Goal: Transaction & Acquisition: Book appointment/travel/reservation

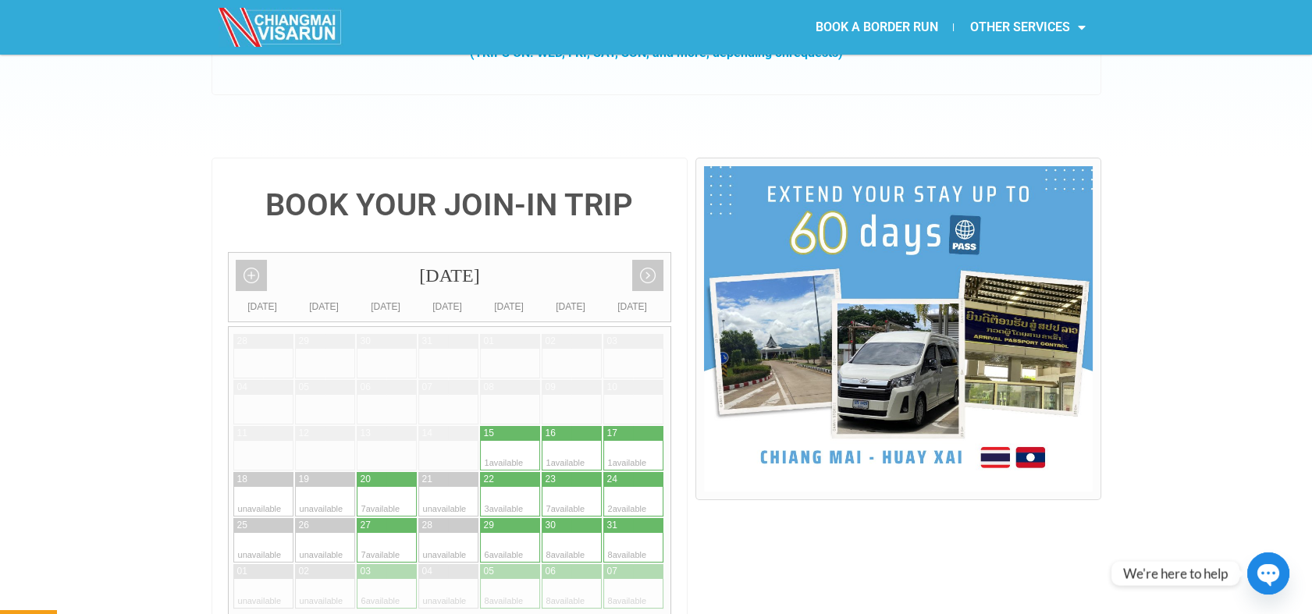
scroll to position [330, 0]
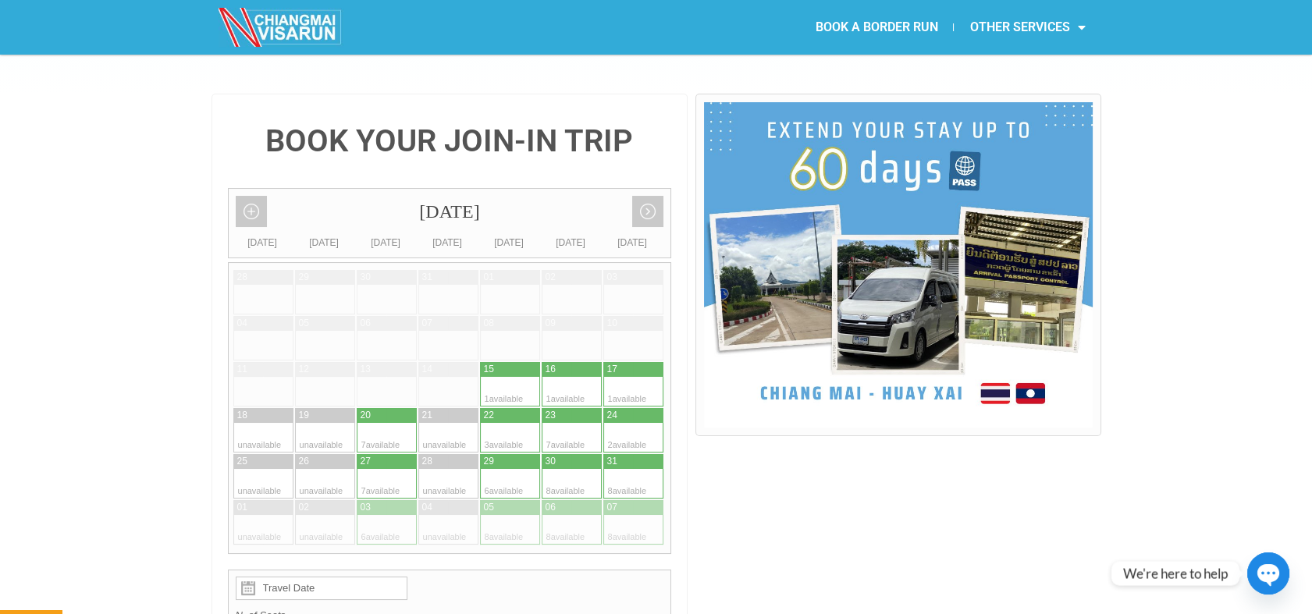
click at [369, 409] on div "20" at bounding box center [366, 415] width 10 height 13
type input "20 August 2025"
radio input "true"
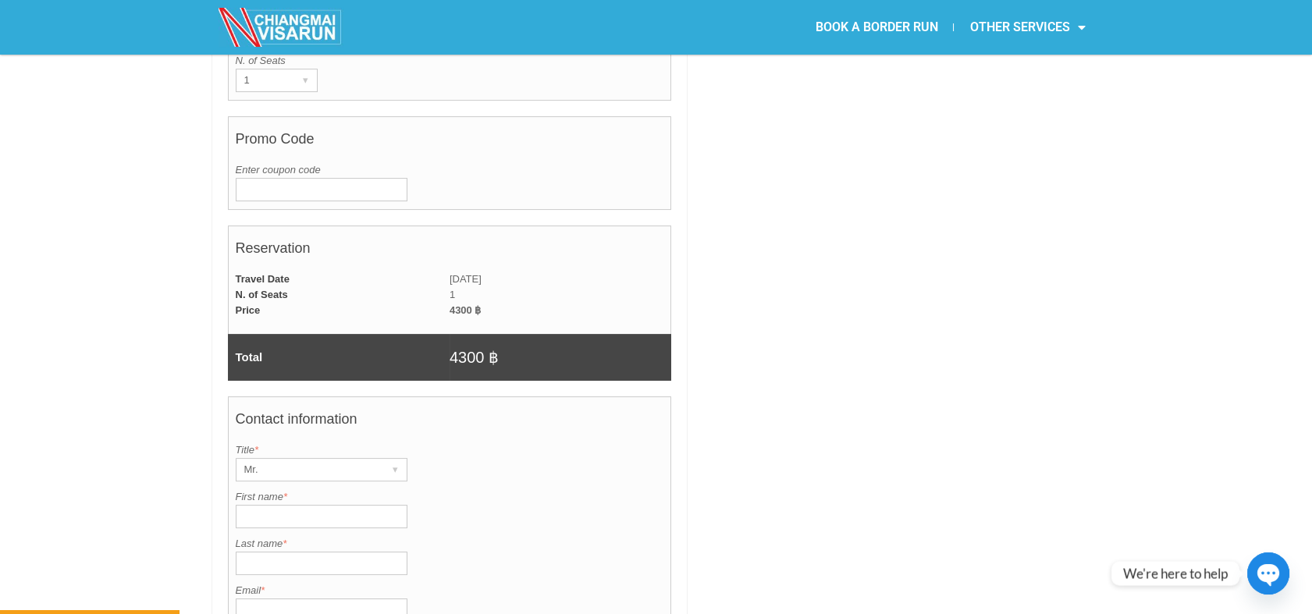
scroll to position [1044, 0]
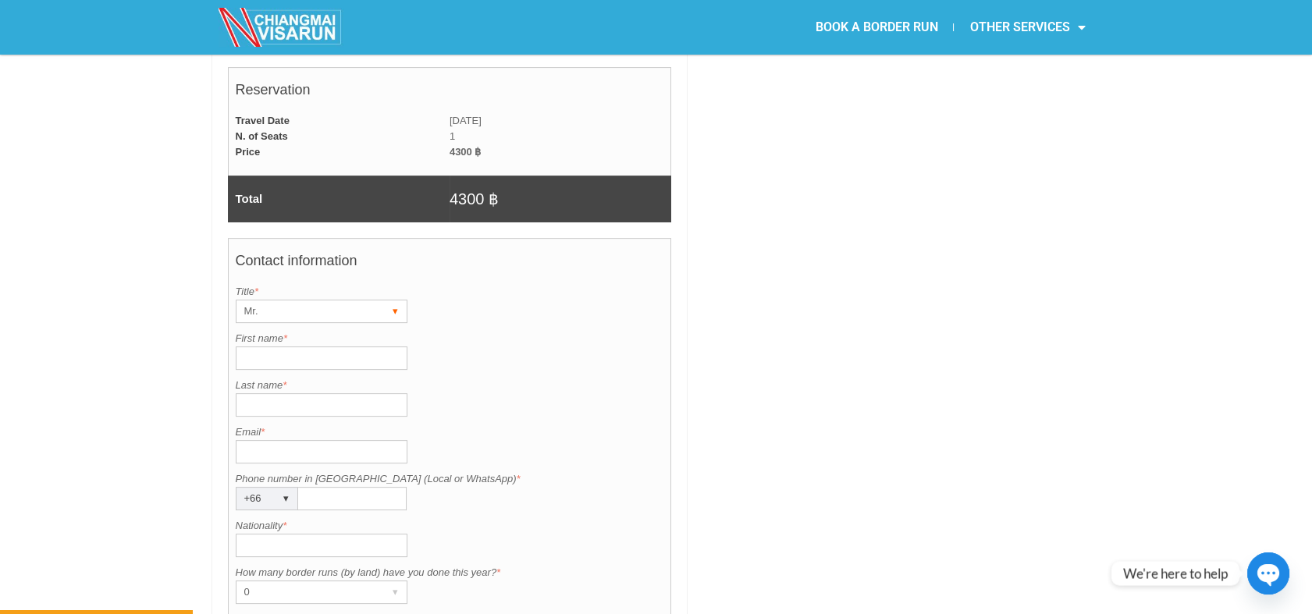
click at [336, 301] on div "Mr." at bounding box center [307, 312] width 141 height 22
click at [301, 355] on li "Mrs." at bounding box center [315, 366] width 156 height 23
click at [305, 347] on input "First name *" at bounding box center [322, 358] width 172 height 23
type input "Jean Lois"
type input "Mccalister"
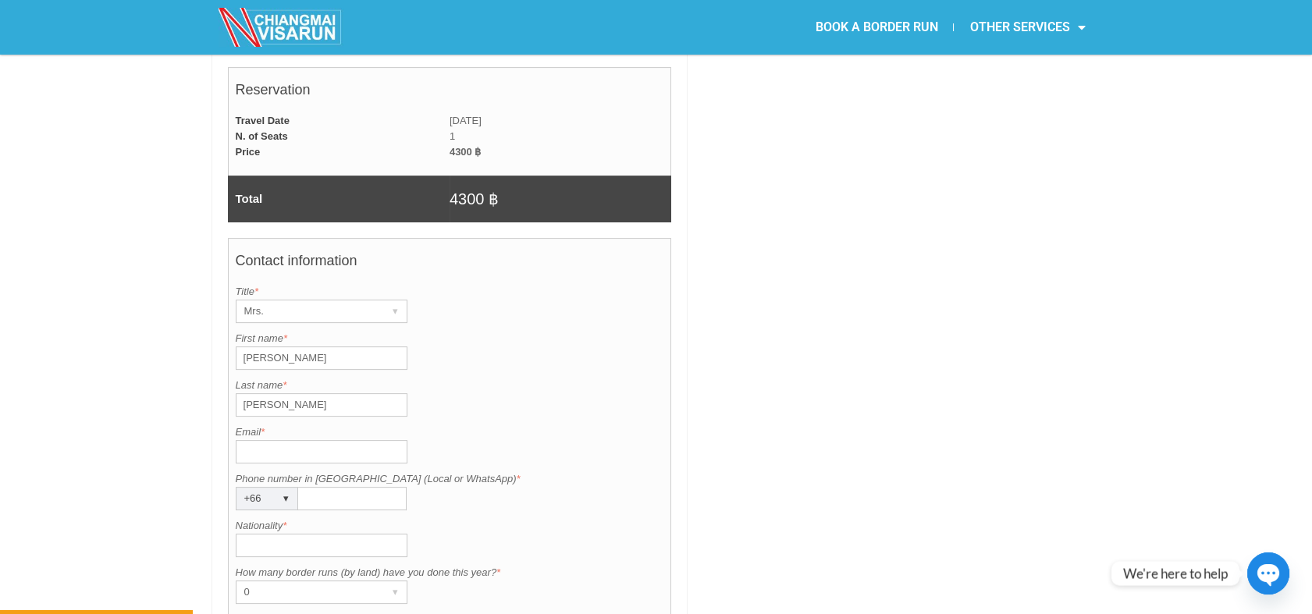
type input "jfrank1065@gmail.com"
type input "0610127336"
click at [290, 534] on input "Nationality *" at bounding box center [322, 545] width 172 height 23
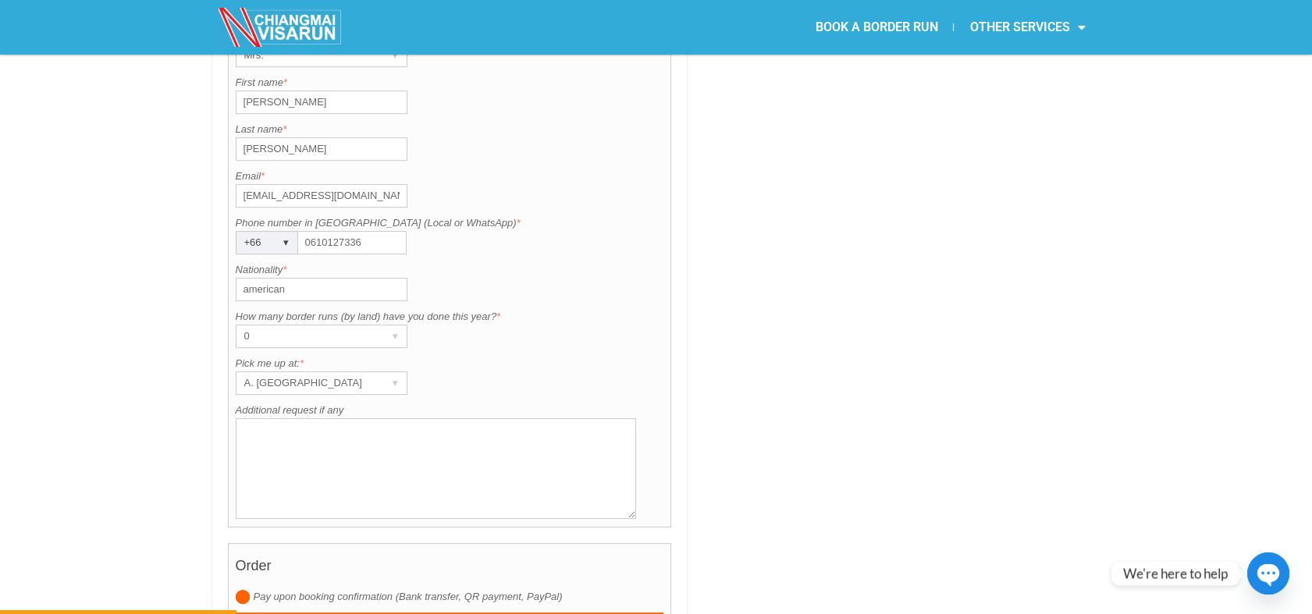
scroll to position [1338, 0]
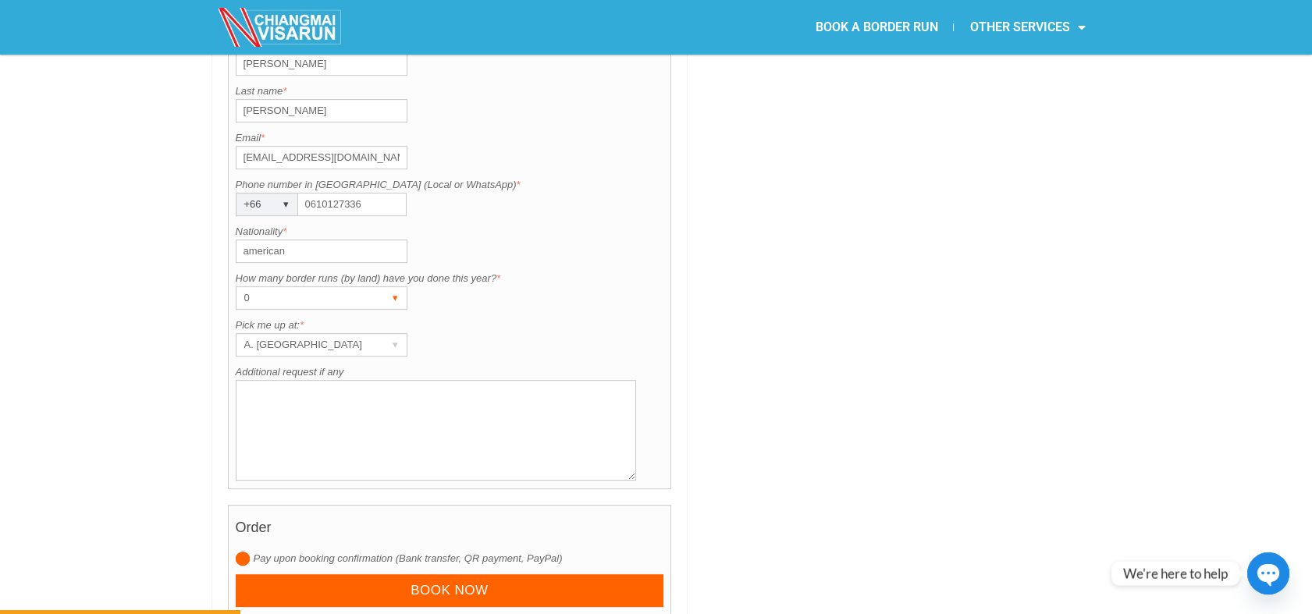
type input "american"
click at [376, 286] on div "0 ▾" at bounding box center [322, 297] width 172 height 23
click at [340, 342] on li "1" at bounding box center [315, 353] width 156 height 23
click at [342, 334] on div "A. [GEOGRAPHIC_DATA]" at bounding box center [307, 345] width 141 height 22
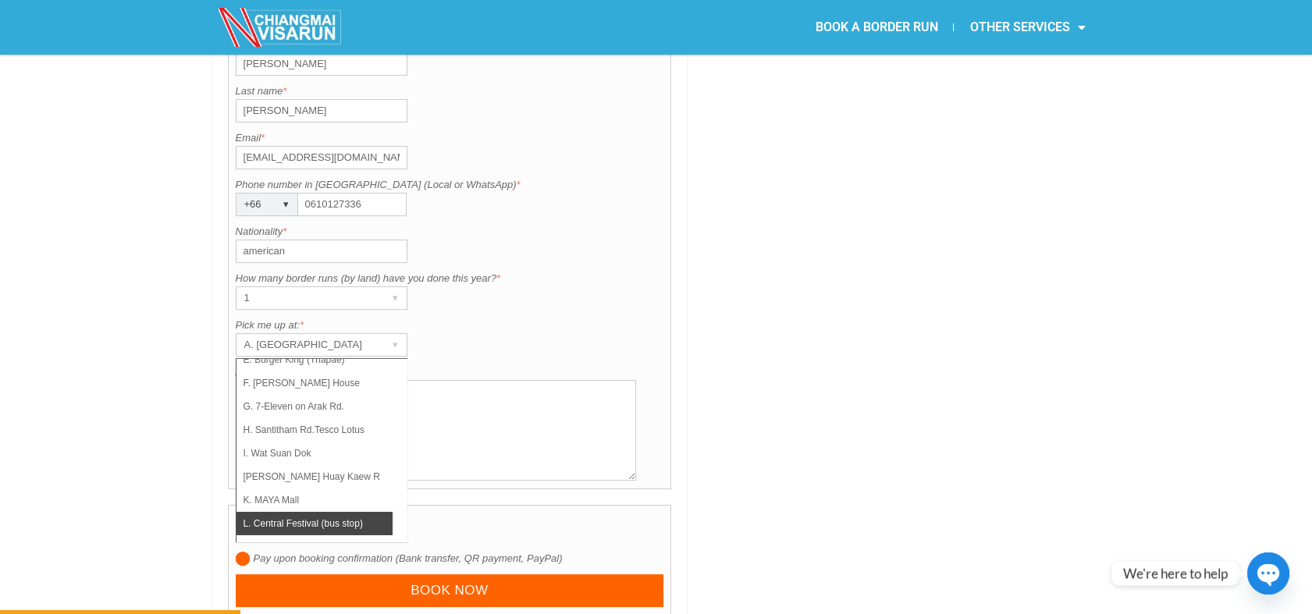
click at [333, 512] on li "L. Central Festival (bus stop)" at bounding box center [315, 523] width 156 height 23
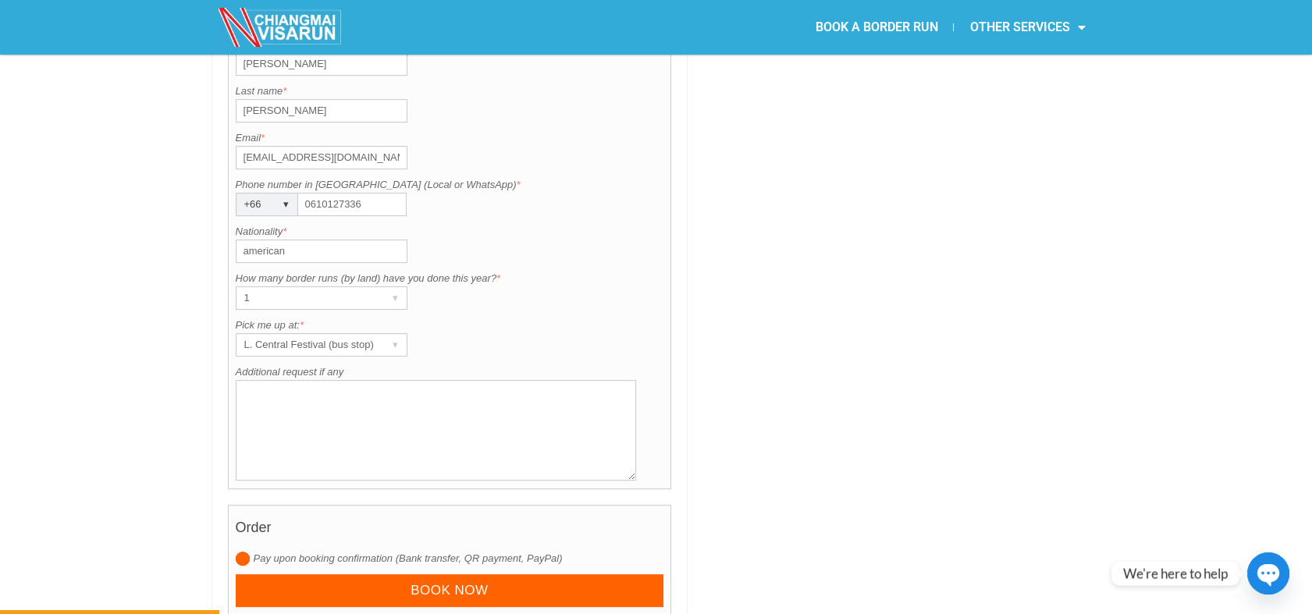
scroll to position [1099, 0]
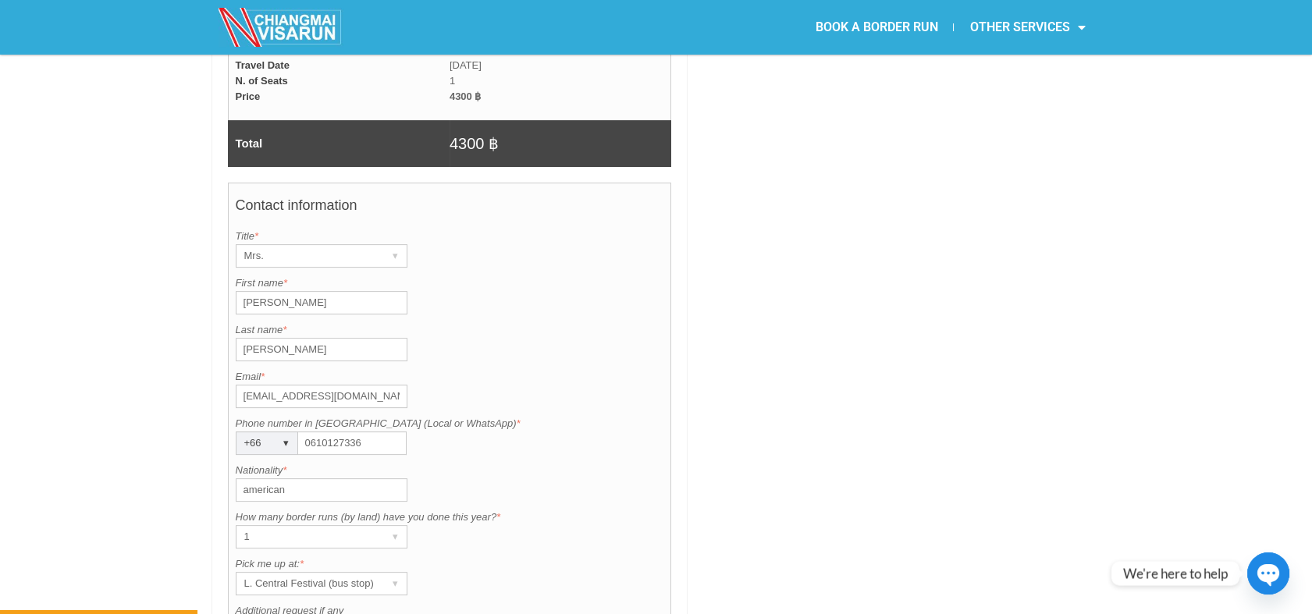
drag, startPoint x: 1226, startPoint y: 146, endPoint x: 1242, endPoint y: 146, distance: 16.4
click at [1242, 146] on div "BOOK YOUR JOIN-IN TRIP August 2025 Add month view Remove month view Next month …" at bounding box center [656, 137] width 1312 height 1625
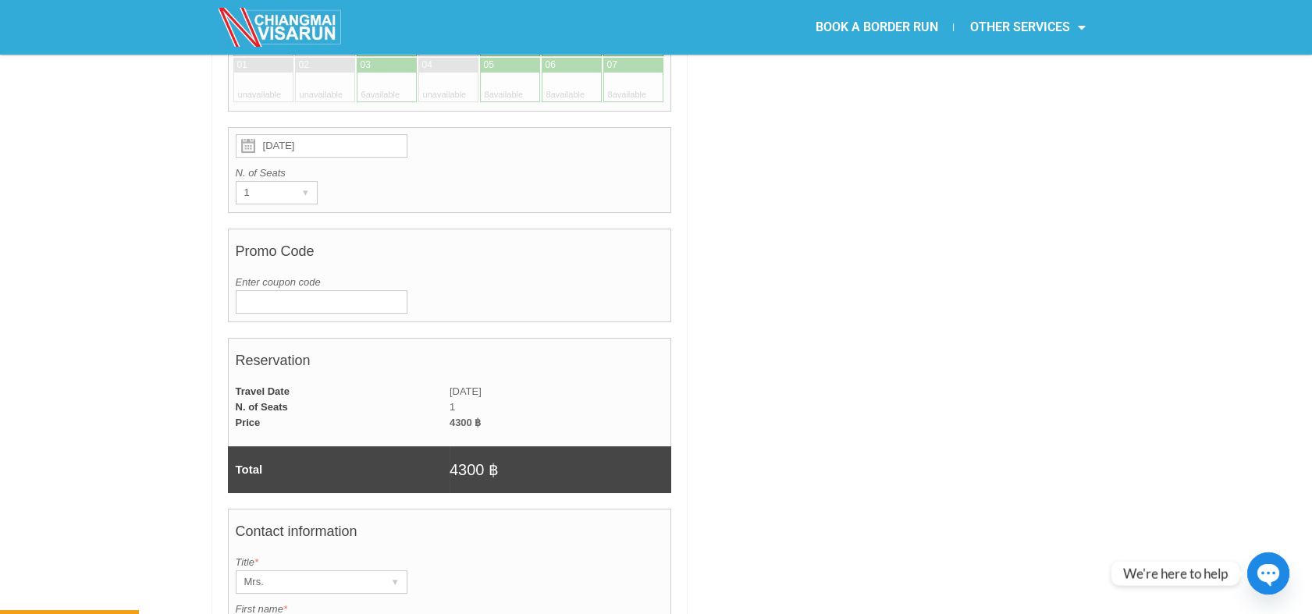
scroll to position [696, 0]
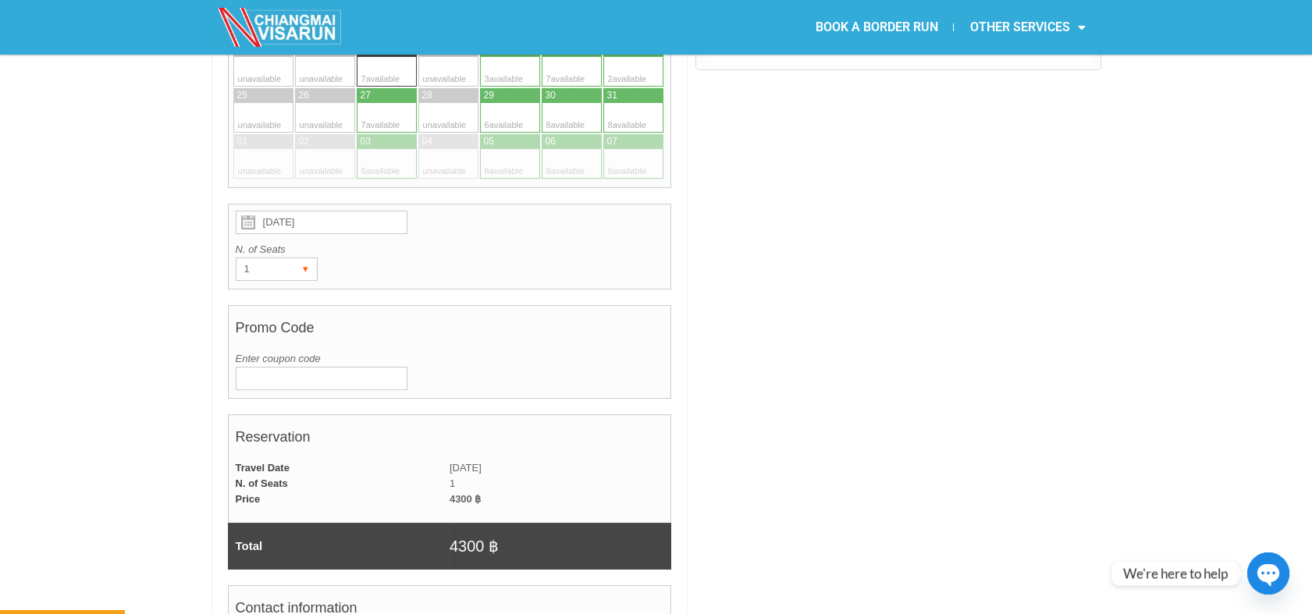
click at [297, 258] on div "▾" at bounding box center [306, 269] width 22 height 22
click at [270, 313] on li "2" at bounding box center [274, 324] width 74 height 23
radio input "true"
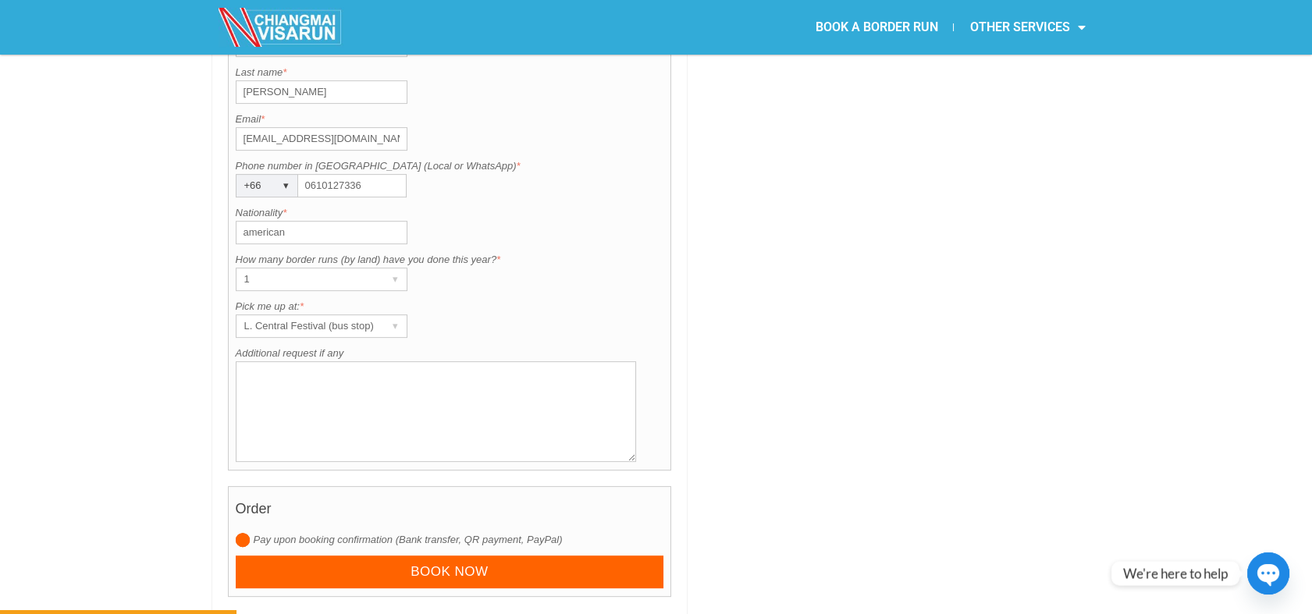
scroll to position [1386, 0]
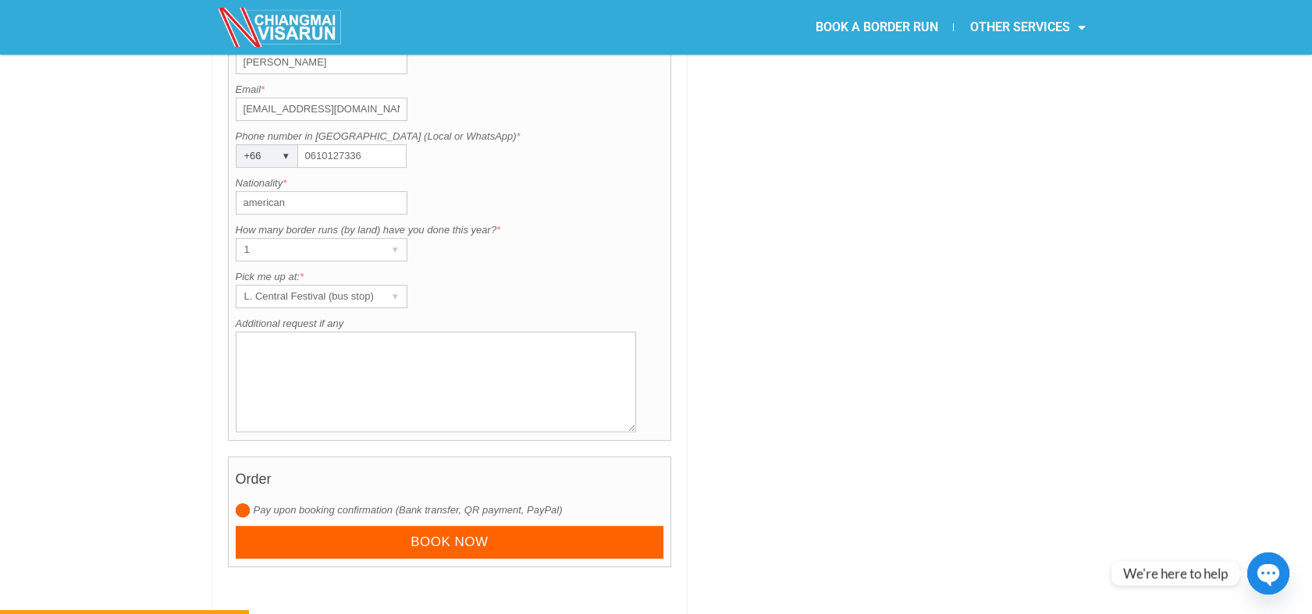
click at [540, 343] on textarea "Additional request if any" at bounding box center [436, 382] width 401 height 101
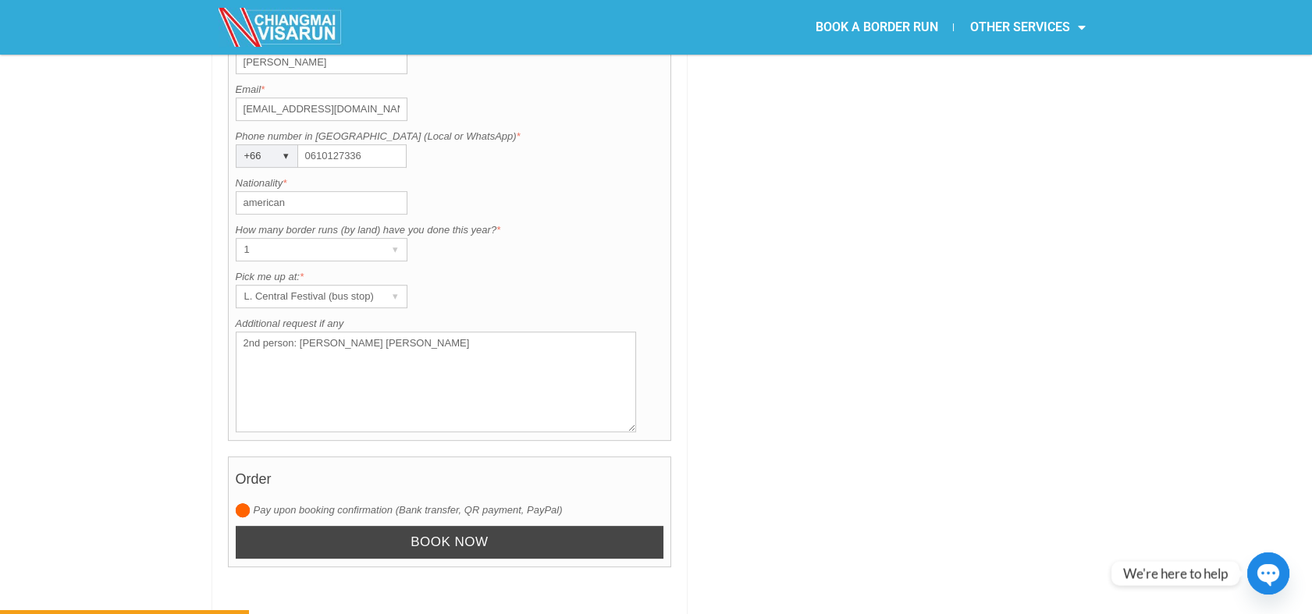
type textarea "2nd person: Ms. Pipper Lindsay"
click at [456, 526] on input "Book now" at bounding box center [450, 543] width 429 height 34
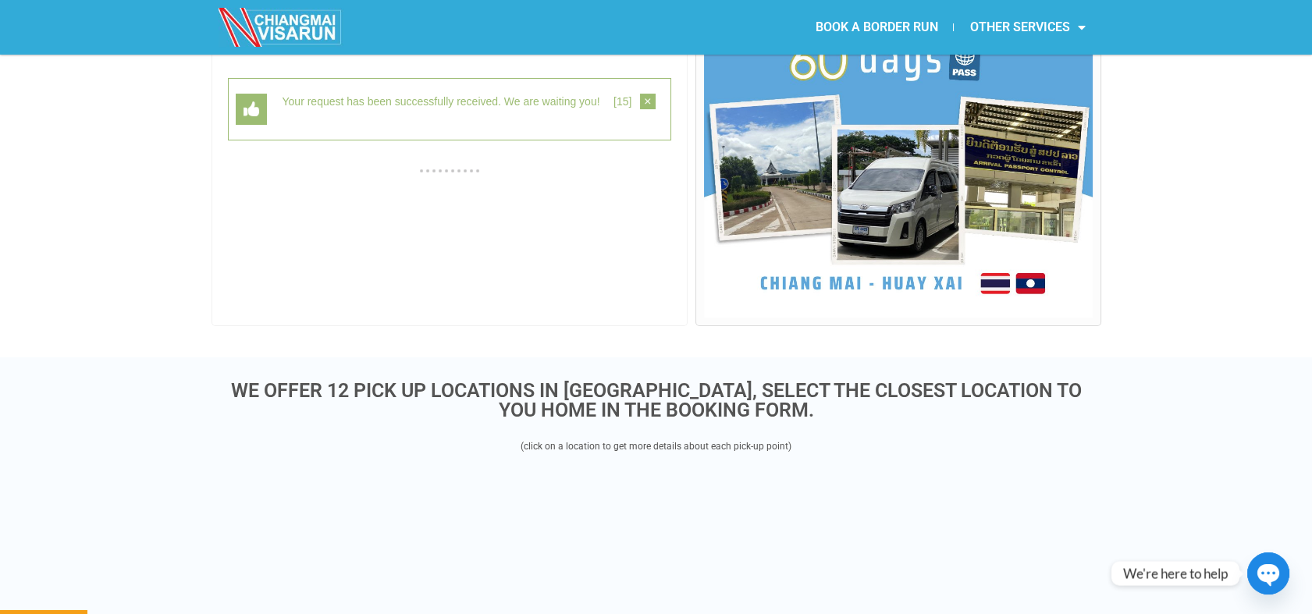
scroll to position [404, 0]
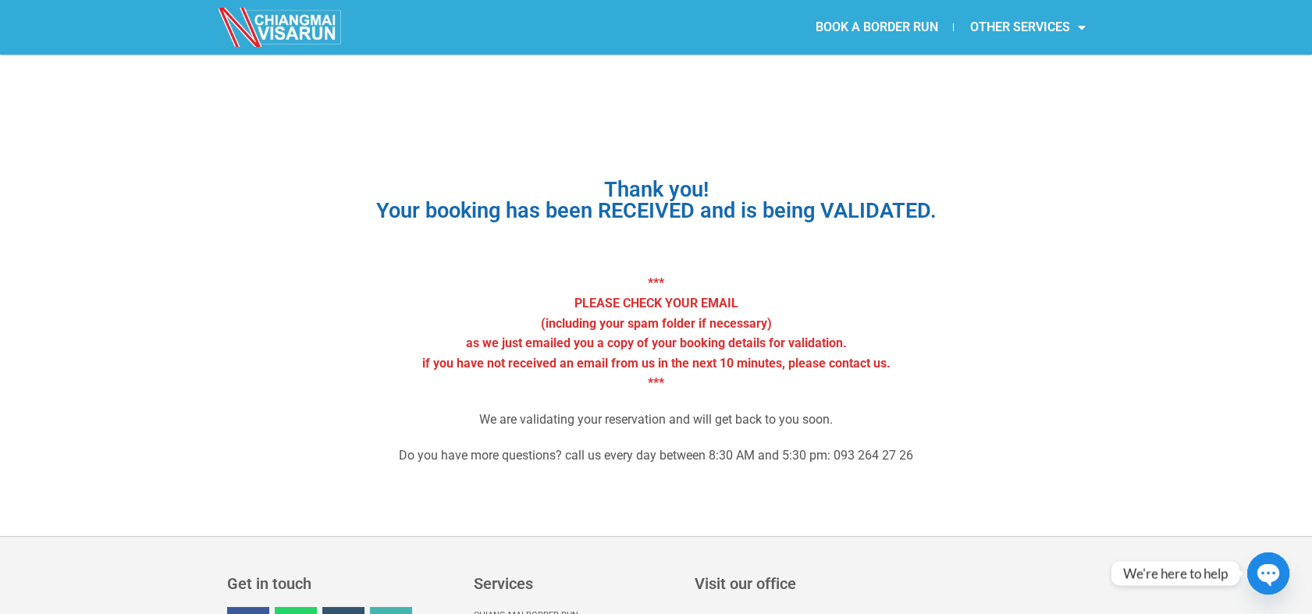
click at [909, 26] on link "BOOK A BORDER RUN" at bounding box center [876, 27] width 154 height 36
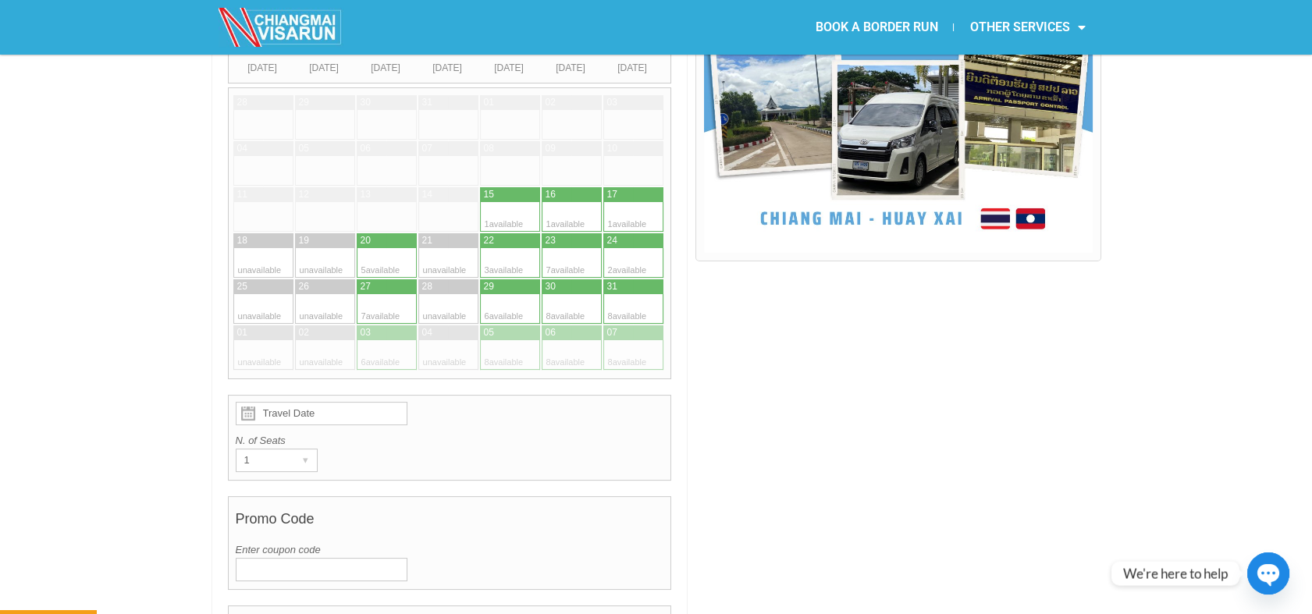
scroll to position [514, 0]
